Goal: Find contact information: Find contact information

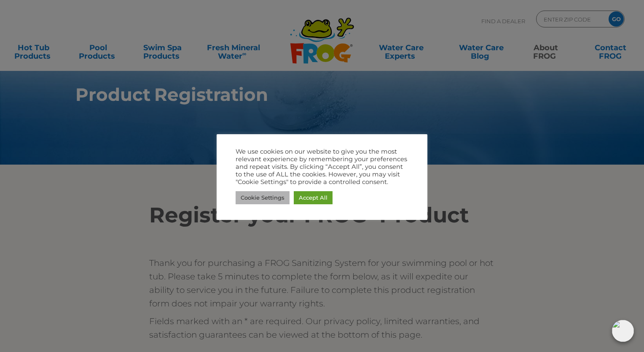
click at [276, 196] on link "Cookie Settings" at bounding box center [263, 197] width 54 height 13
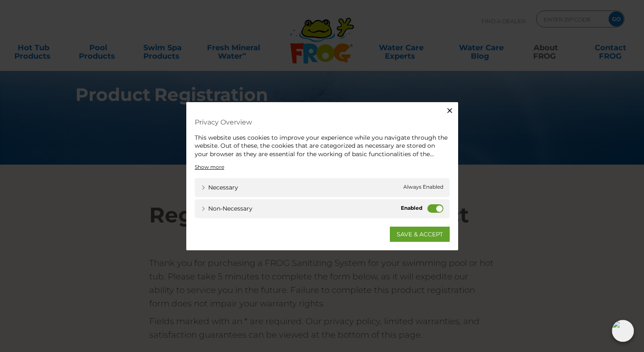
click at [436, 209] on label "Non-necessary" at bounding box center [435, 208] width 16 height 8
click at [0, 0] on input "Non-necessary" at bounding box center [0, 0] width 0 height 0
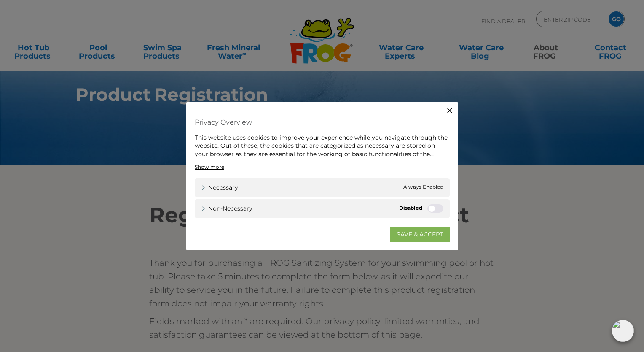
click at [403, 234] on link "SAVE & ACCEPT" at bounding box center [420, 233] width 60 height 15
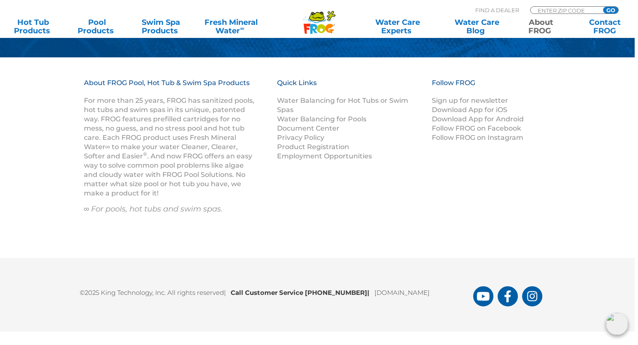
scroll to position [936, 3]
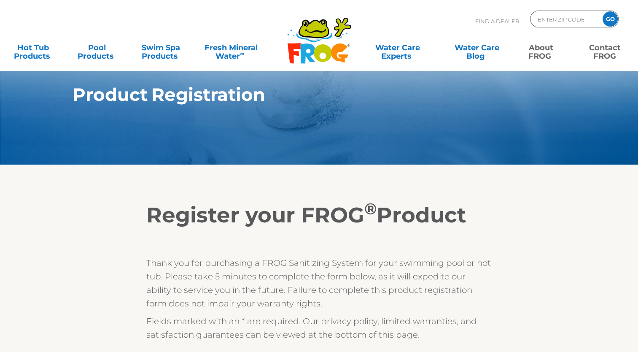
click at [605, 51] on link "Contact FROG" at bounding box center [605, 47] width 50 height 17
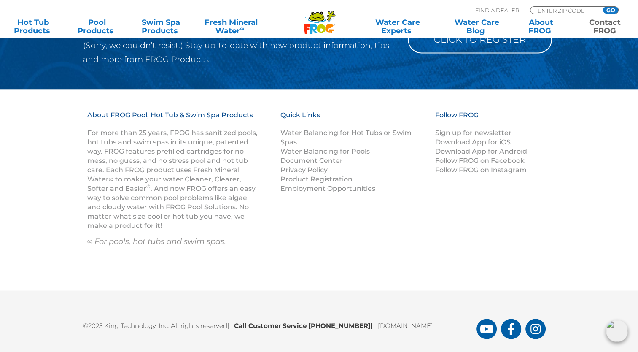
scroll to position [1307, 0]
